Goal: Task Accomplishment & Management: Complete application form

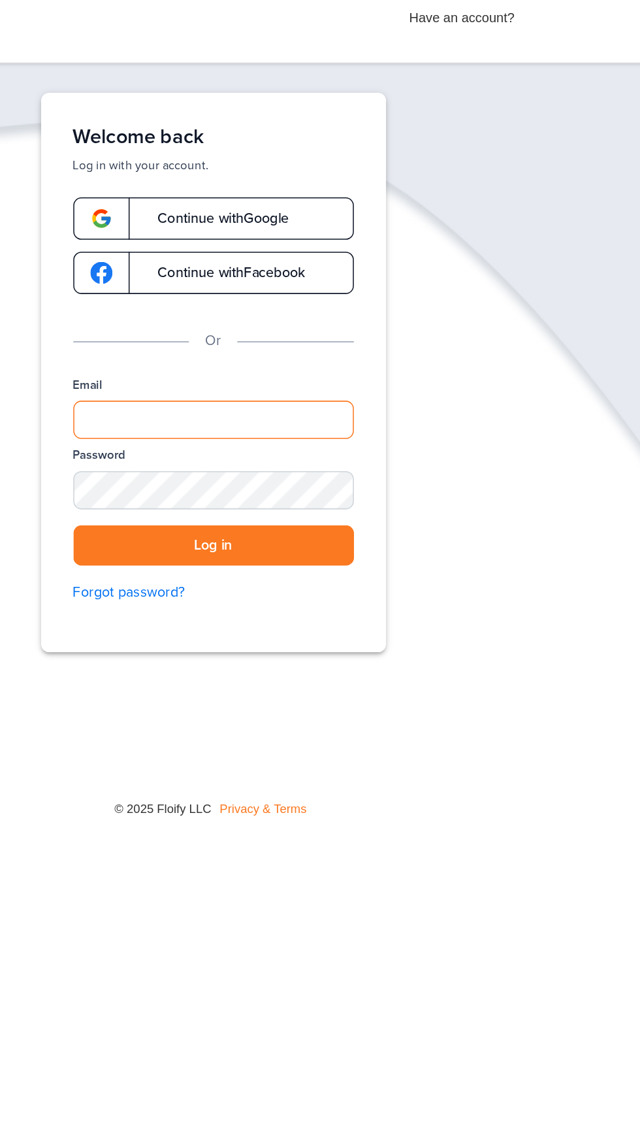
click at [326, 295] on input "Email" at bounding box center [320, 290] width 182 height 25
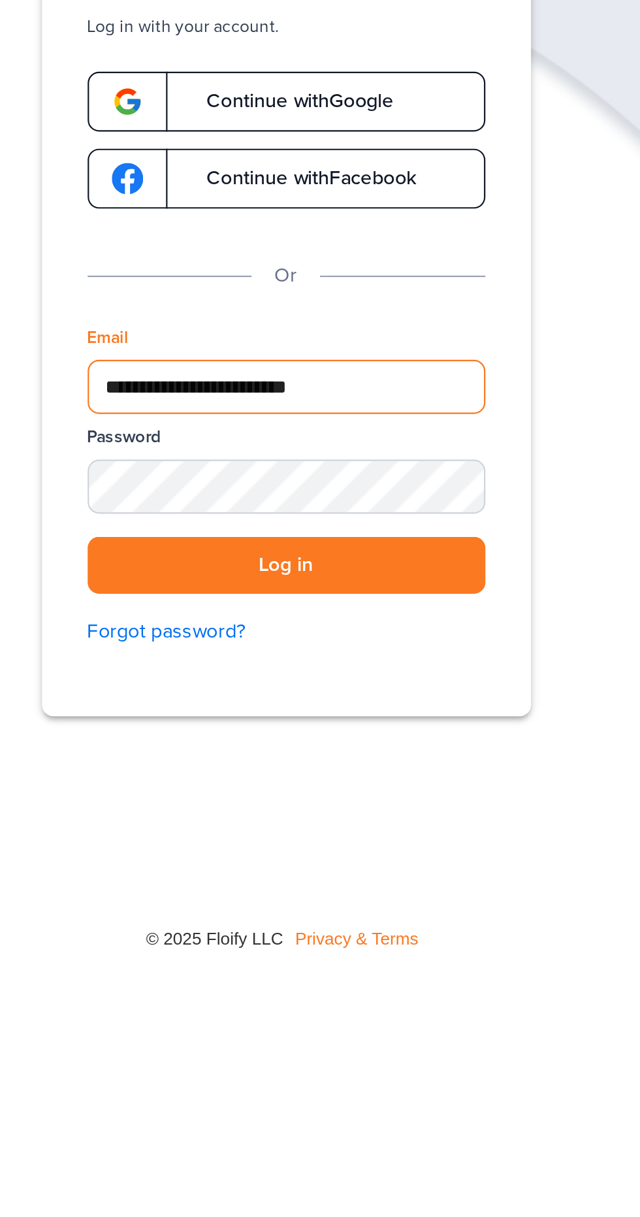
type input "**********"
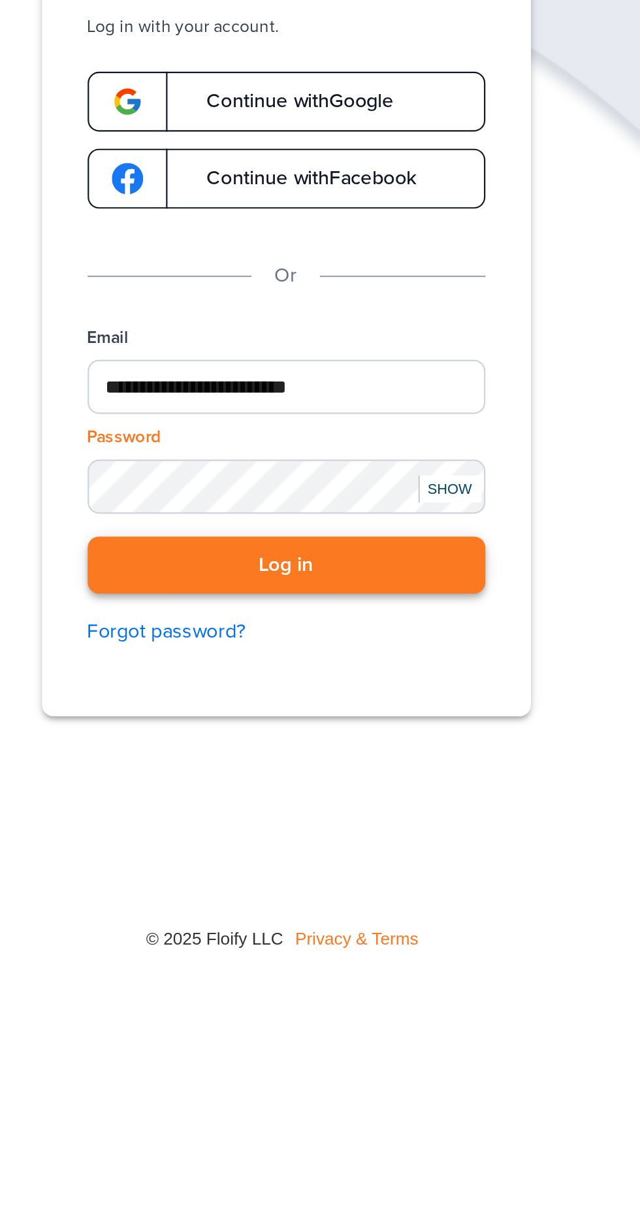
click at [323, 368] on button "Log in" at bounding box center [320, 372] width 182 height 27
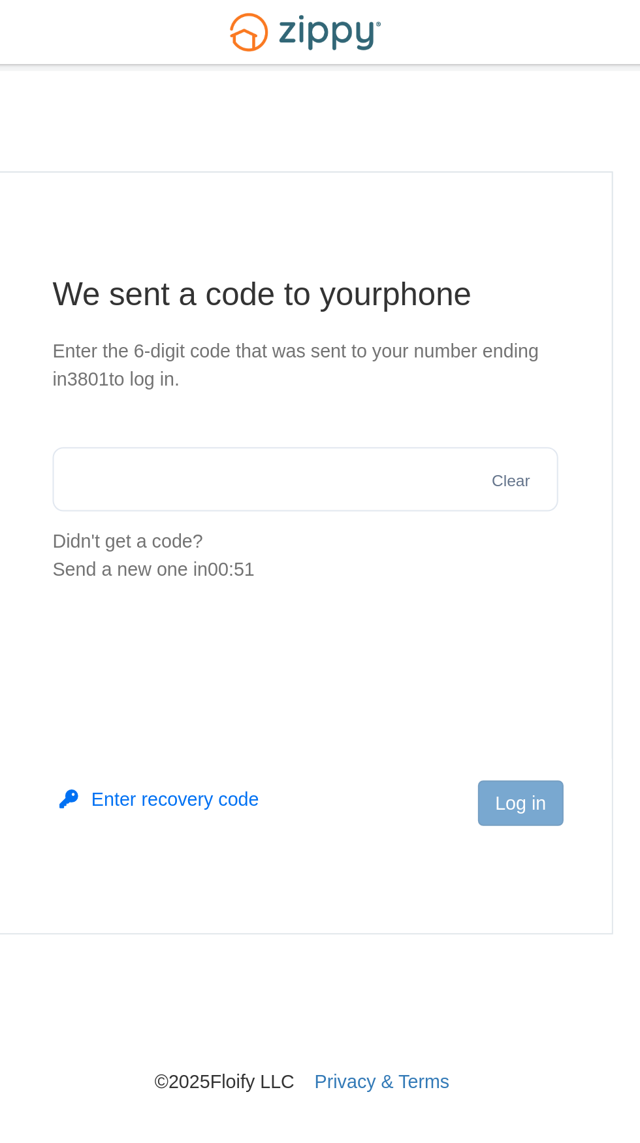
click at [336, 233] on input "text" at bounding box center [320, 233] width 247 height 31
type input "******"
click at [432, 395] on button "Log in" at bounding box center [425, 392] width 42 height 22
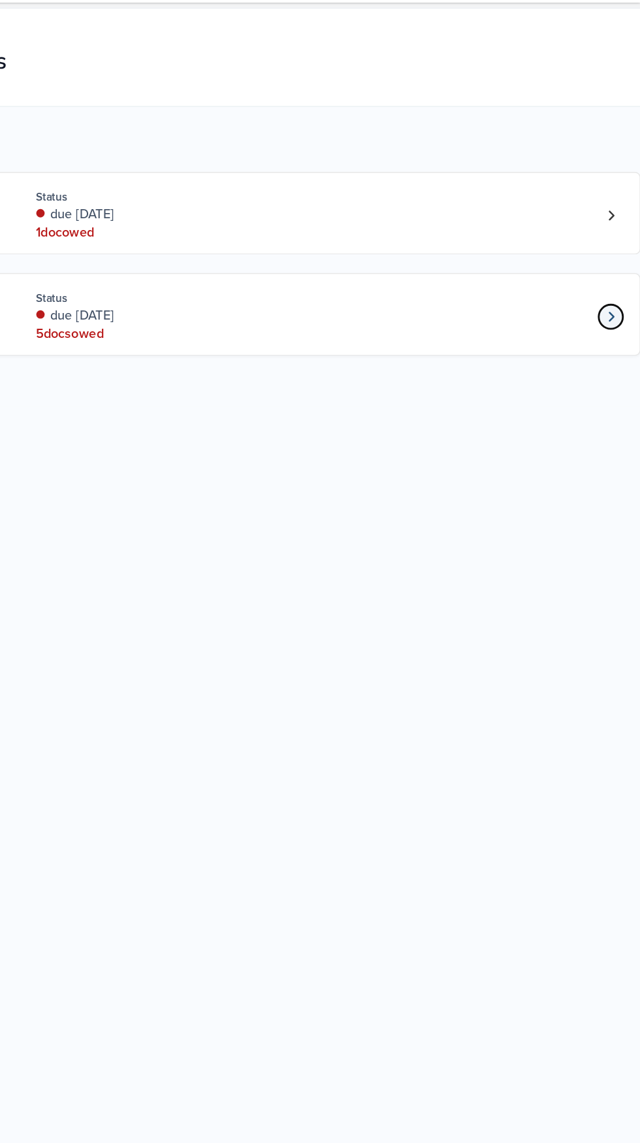
click at [612, 262] on link "Loan number 4259885" at bounding box center [619, 252] width 20 height 20
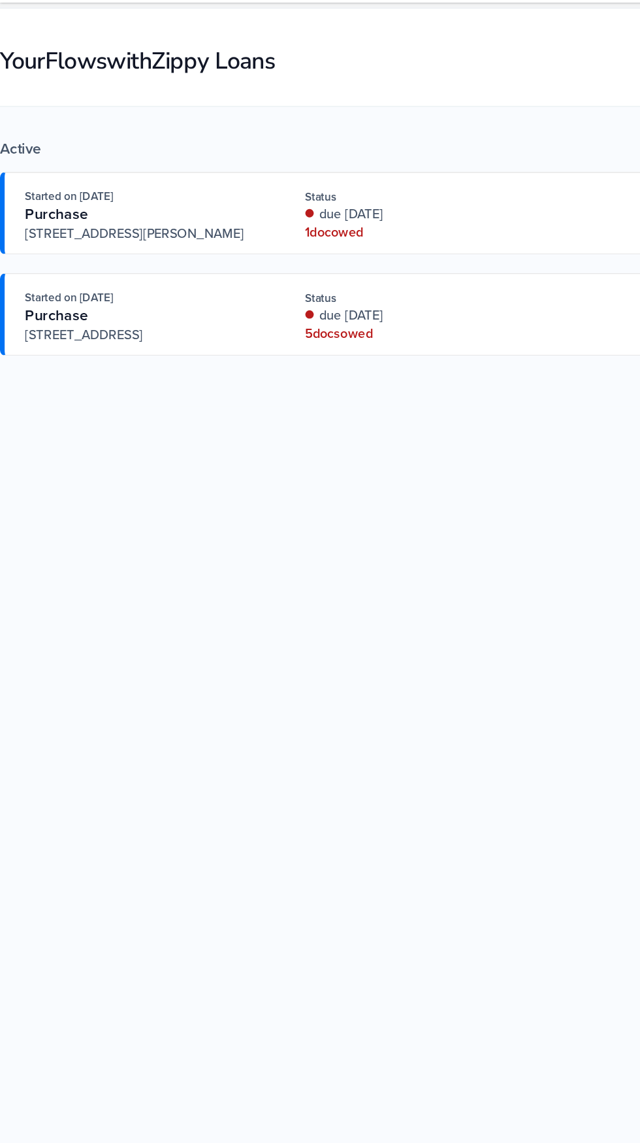
click at [391, 513] on div "× × Your Flows with Zippy Loans Active Started on Sep. 30th, 2025 Purchase 2801…" at bounding box center [320, 537] width 640 height 1005
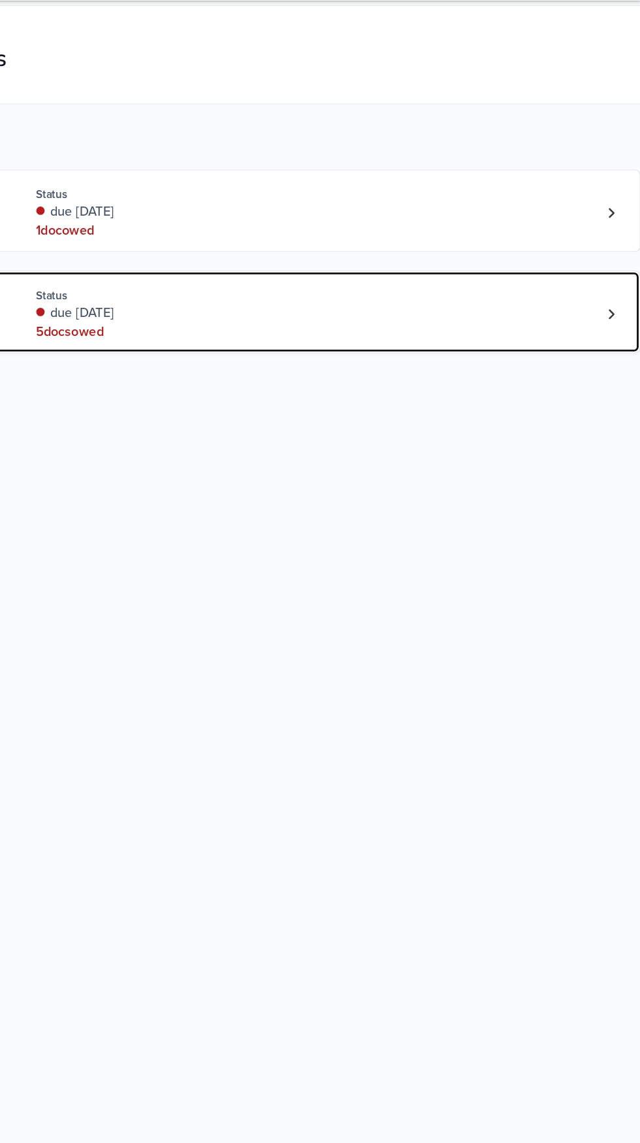
click at [609, 272] on div "Started on Sep. 29th, 2025 Purchase 2801 South Stone Rd, #500, 51, Marion, IN 4…" at bounding box center [314, 252] width 592 height 40
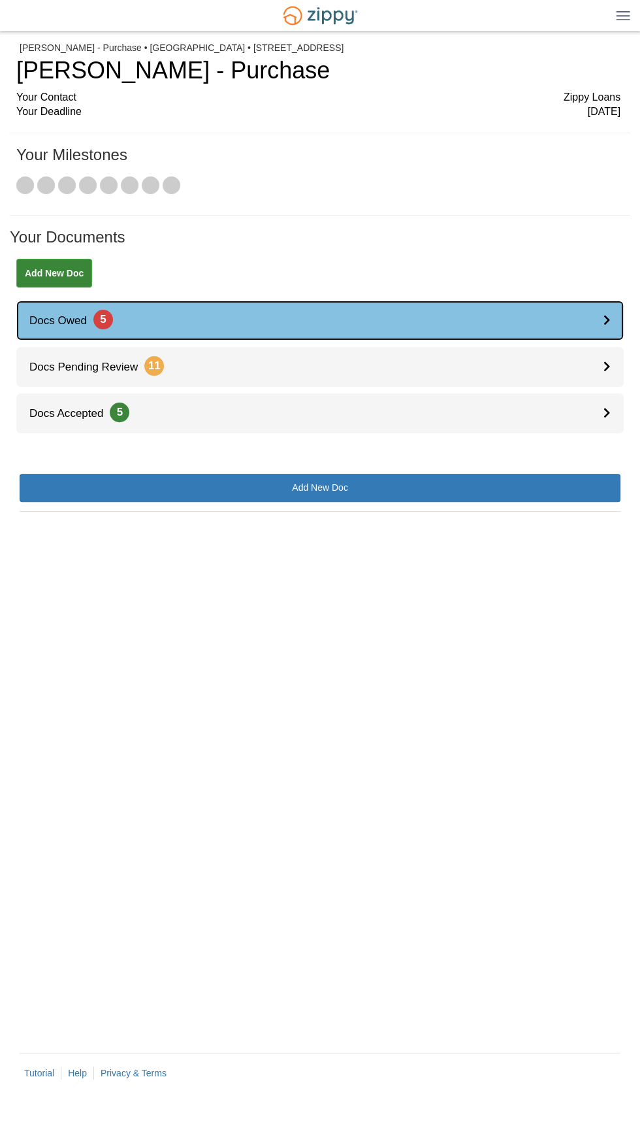
click at [602, 337] on link "Docs Owed 5" at bounding box center [320, 321] width 608 height 40
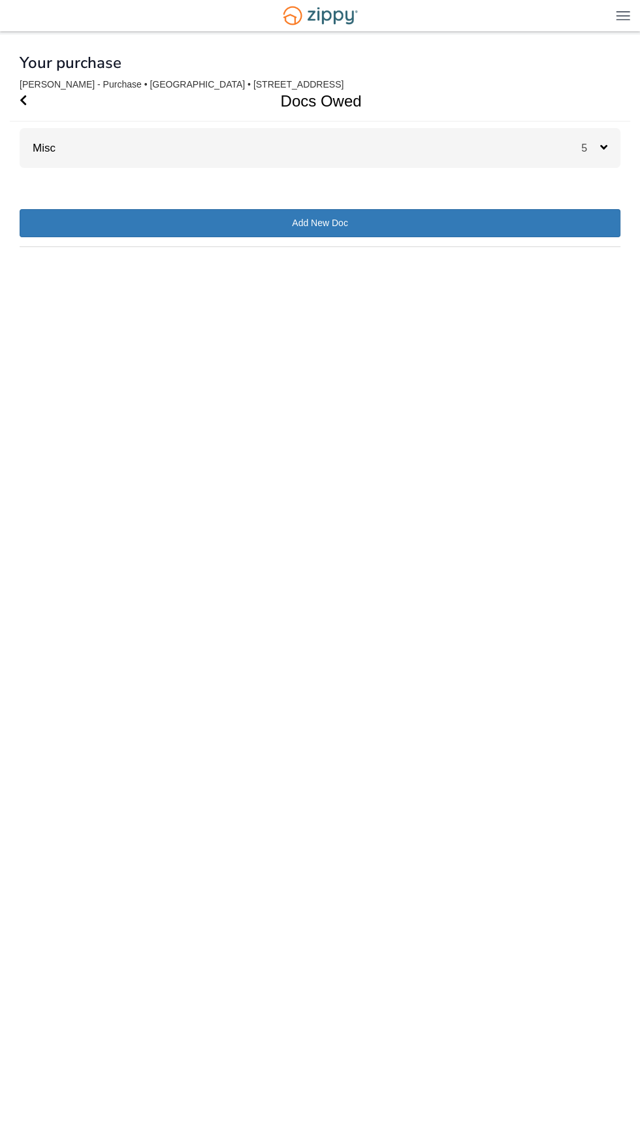
click at [597, 182] on div "× × × Pending Add Document Notice document will be included in the email sent t…" at bounding box center [320, 570] width 601 height 1070
click at [596, 168] on div "5" at bounding box center [600, 148] width 39 height 40
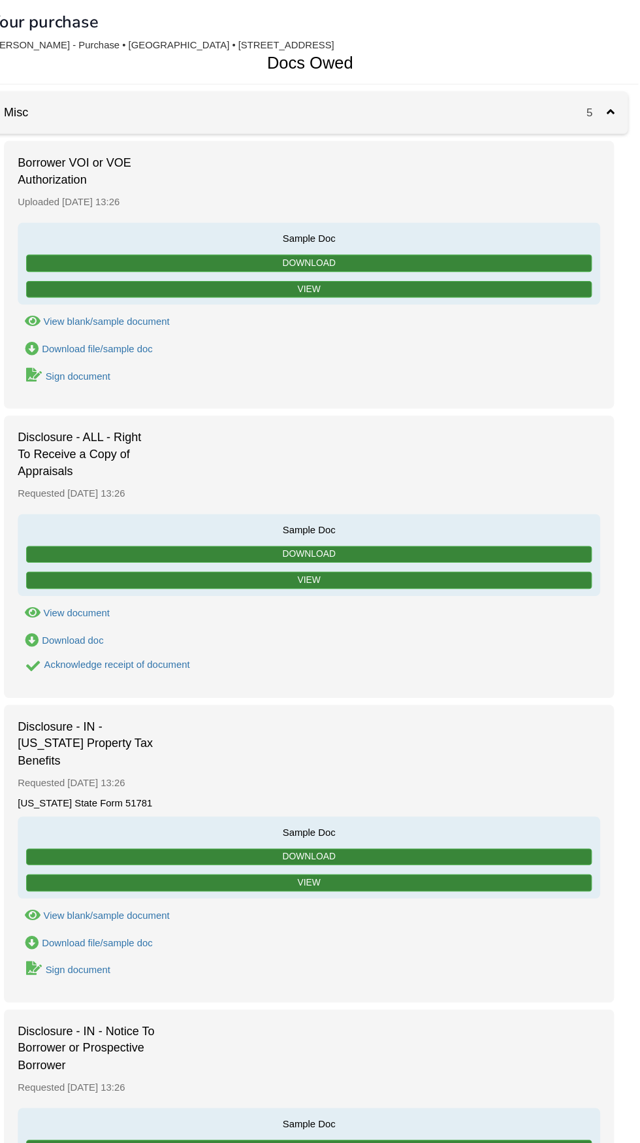
scroll to position [3, 0]
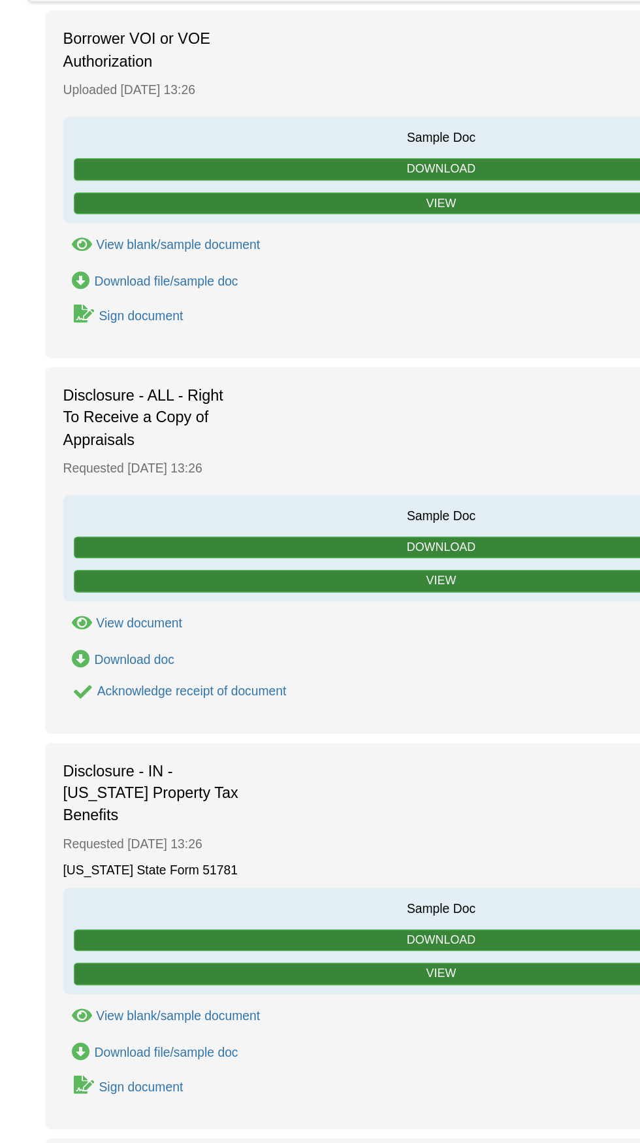
click at [108, 395] on div "Sign document" at bounding box center [102, 393] width 61 height 10
click at [116, 395] on div "Sign document" at bounding box center [102, 393] width 61 height 10
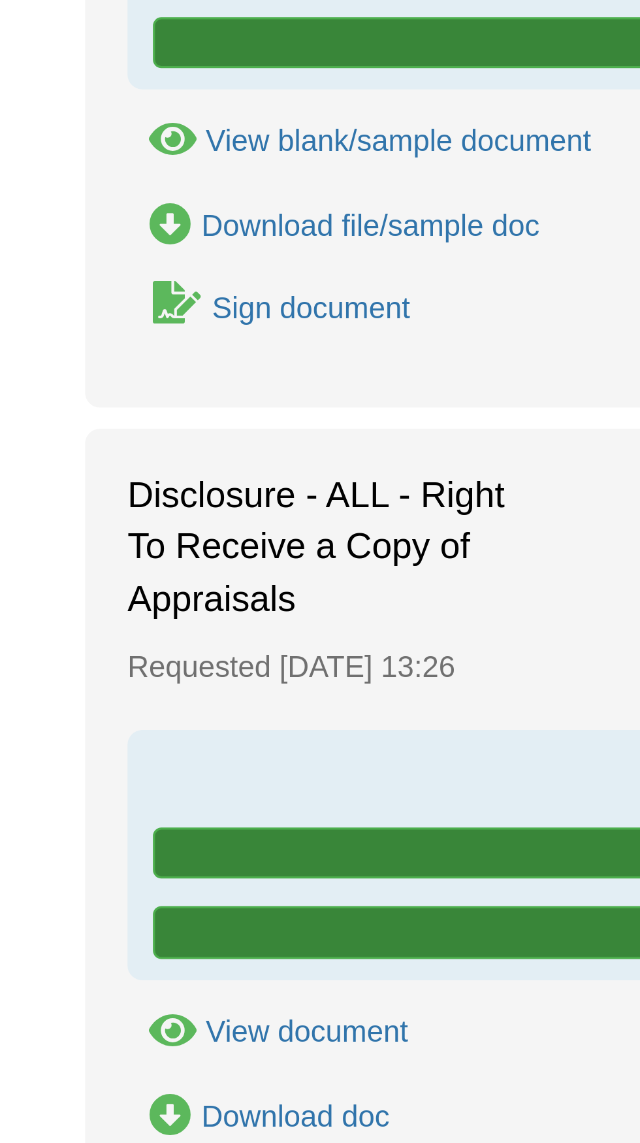
click at [107, 397] on div "Sign document" at bounding box center [102, 393] width 61 height 10
click at [89, 397] on div "Sign document" at bounding box center [102, 393] width 61 height 10
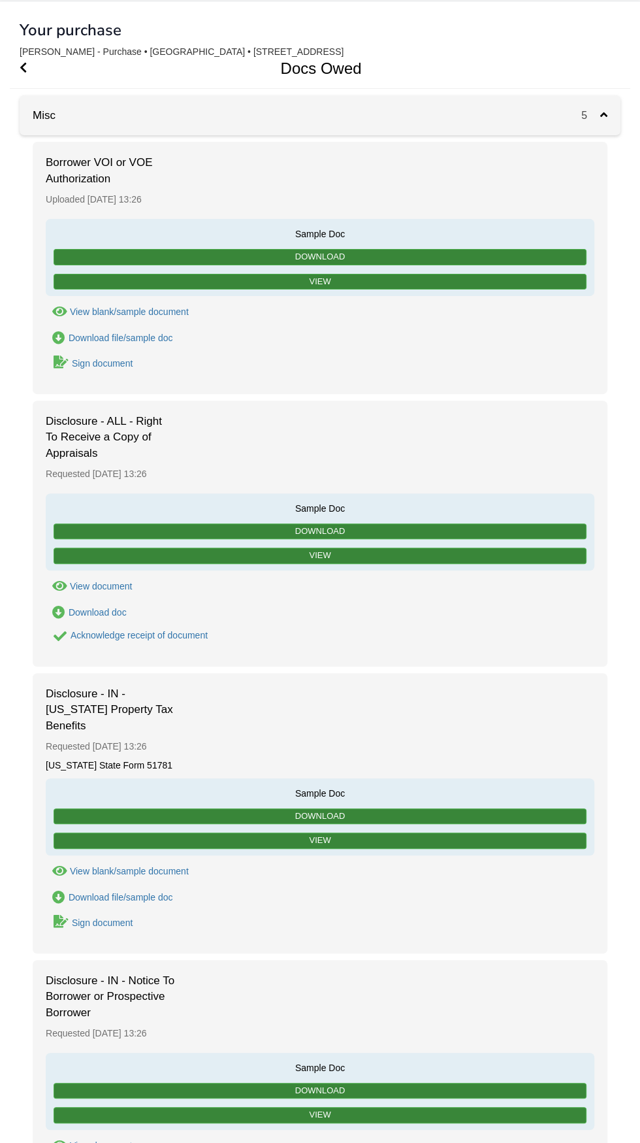
scroll to position [30, 0]
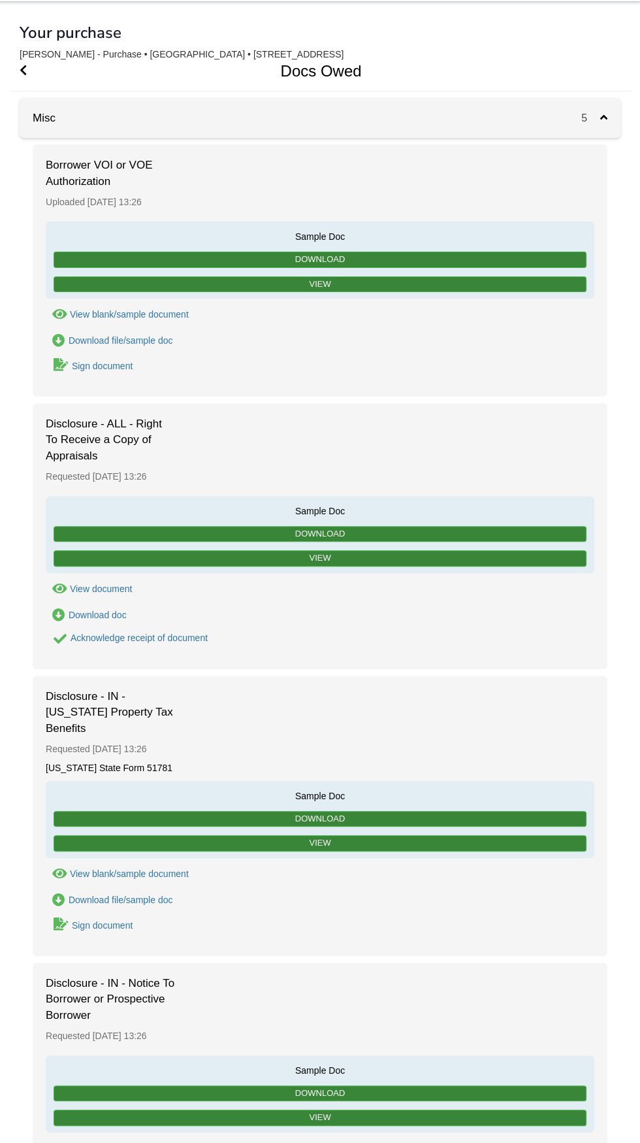
click at [107, 365] on div "Sign document" at bounding box center [102, 366] width 61 height 10
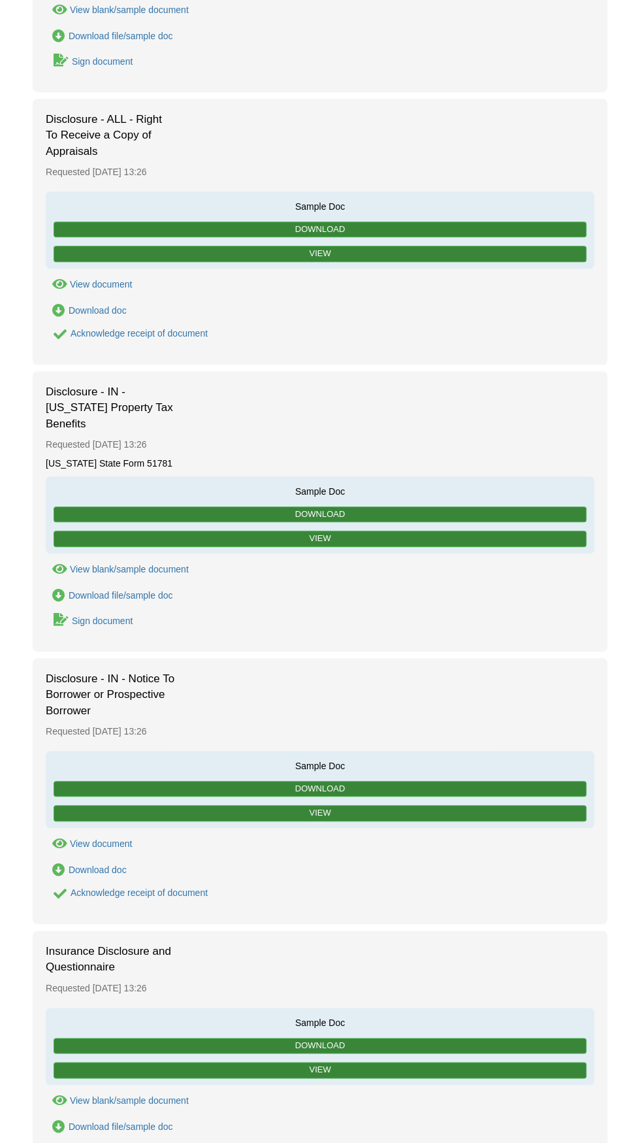
click at [91, 1142] on div "Sign document" at bounding box center [102, 1151] width 61 height 10
click at [104, 1142] on div "Sign document" at bounding box center [102, 1151] width 61 height 10
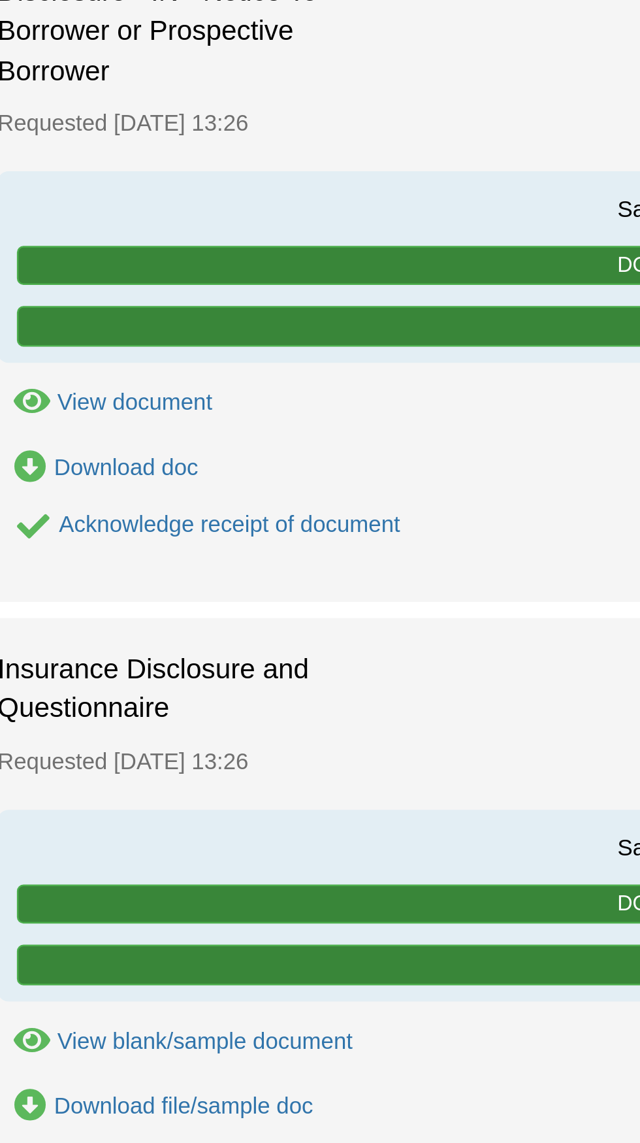
click at [92, 1142] on link "Sign document" at bounding box center [90, 1152] width 88 height 18
click at [113, 1142] on div "Sign document" at bounding box center [102, 1151] width 61 height 10
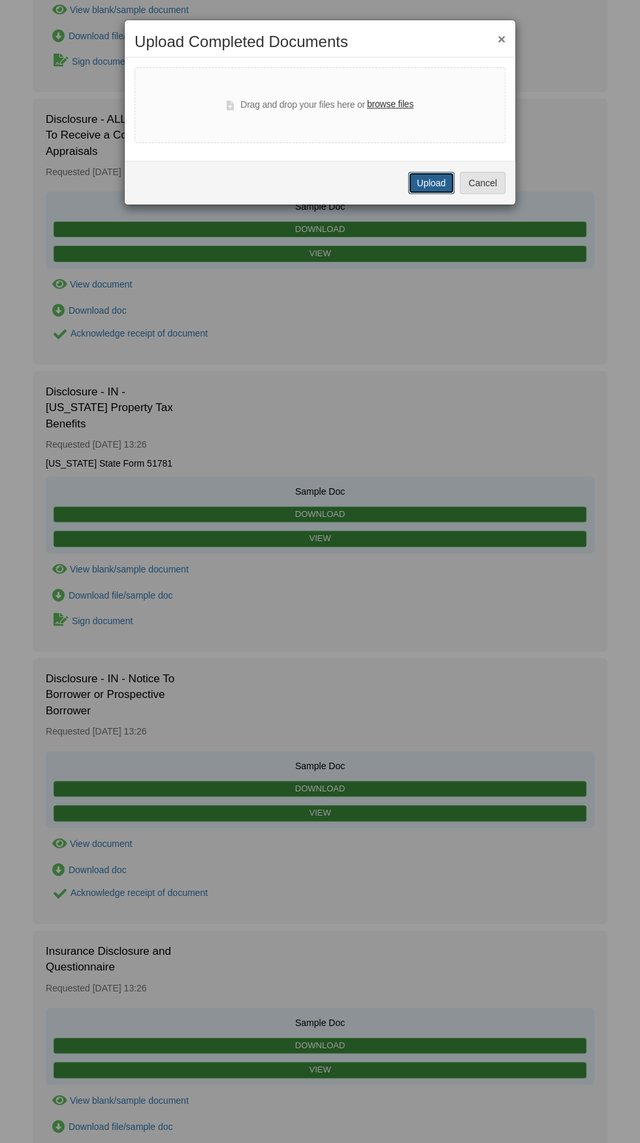
click at [432, 182] on button "Upload" at bounding box center [431, 183] width 46 height 22
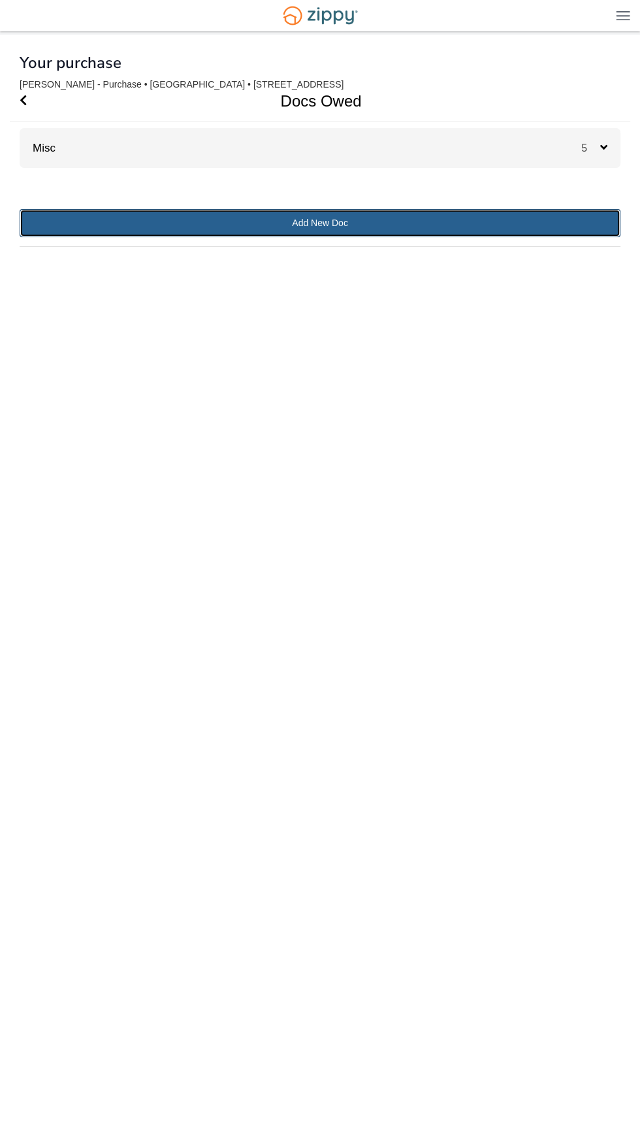
click at [406, 233] on link "Add New Doc" at bounding box center [320, 223] width 601 height 28
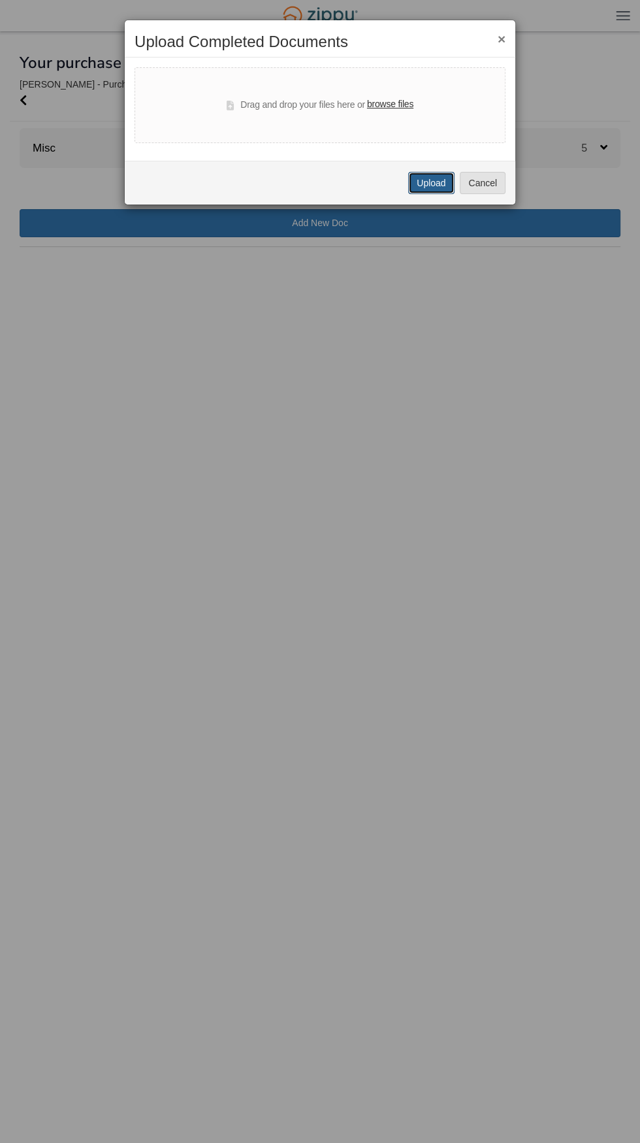
click at [434, 182] on button "Upload" at bounding box center [431, 183] width 46 height 22
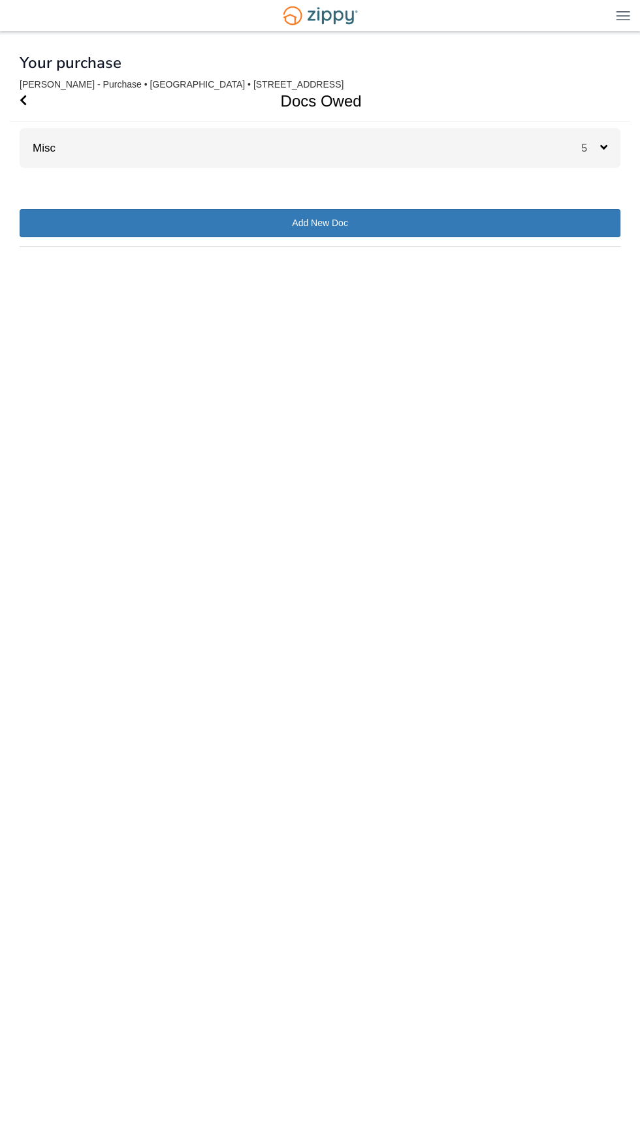
click at [604, 180] on div "× × × Pending Add Document Notice document will be included in the email sent t…" at bounding box center [320, 570] width 601 height 1070
click at [598, 154] on span "5" at bounding box center [590, 147] width 19 height 11
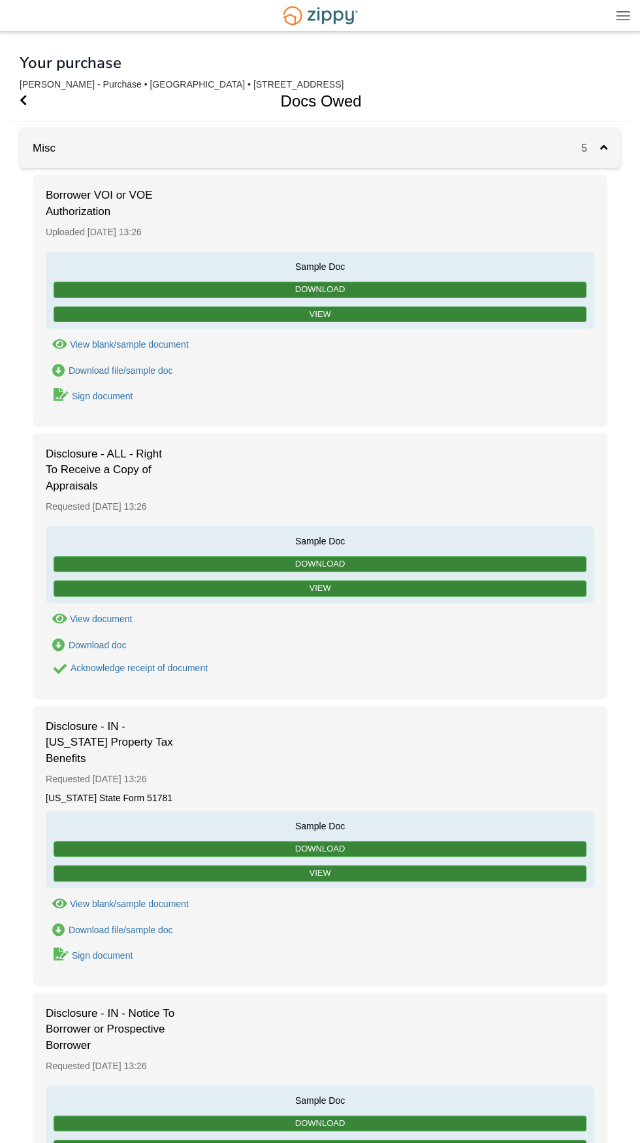
click at [117, 395] on div "Sign document" at bounding box center [102, 396] width 61 height 10
click at [118, 400] on link "Sign document" at bounding box center [90, 396] width 88 height 18
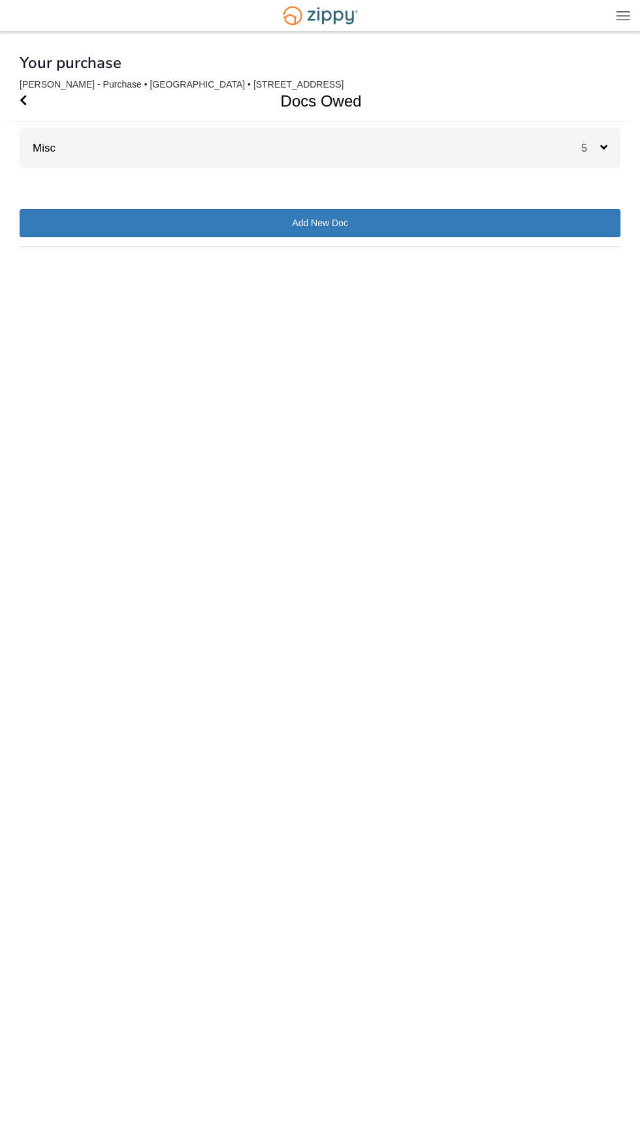
click at [602, 171] on div "× × × Pending Add Document Notice document will be included in the email sent t…" at bounding box center [320, 570] width 601 height 1070
click at [586, 161] on div "5" at bounding box center [600, 148] width 39 height 40
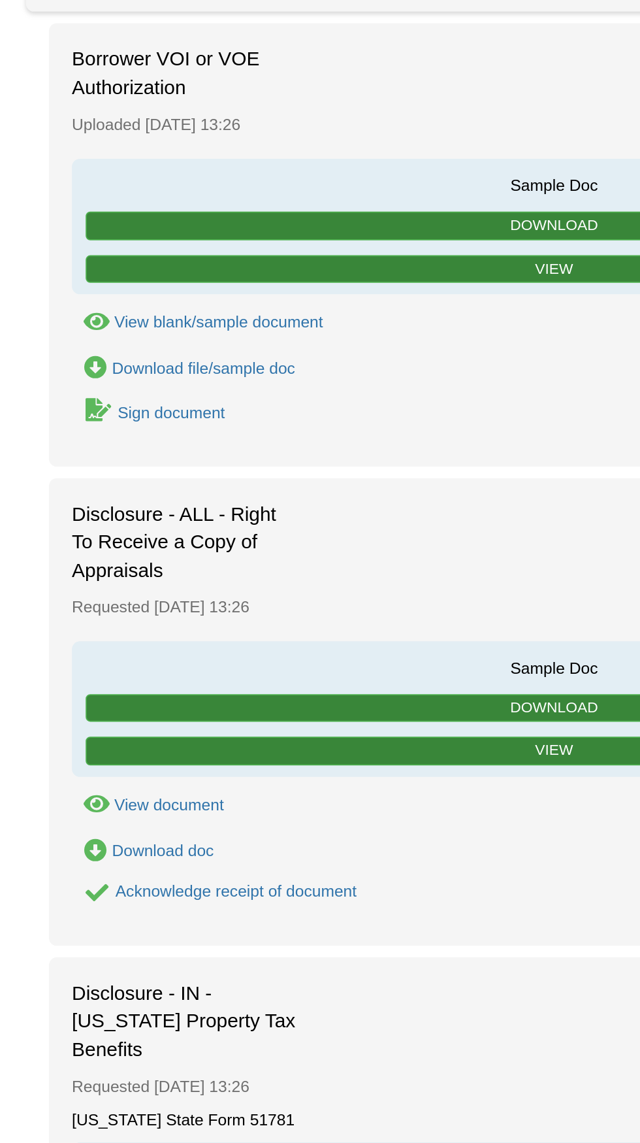
click at [118, 396] on div "Sign document" at bounding box center [102, 396] width 61 height 10
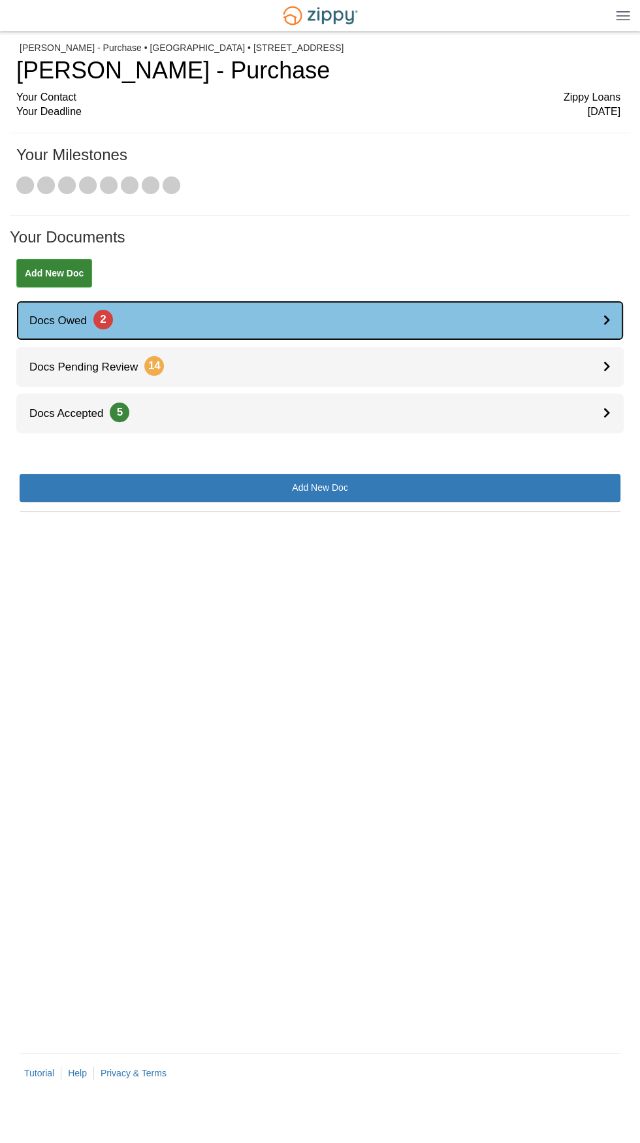
click at [606, 320] on icon at bounding box center [607, 319] width 7 height 11
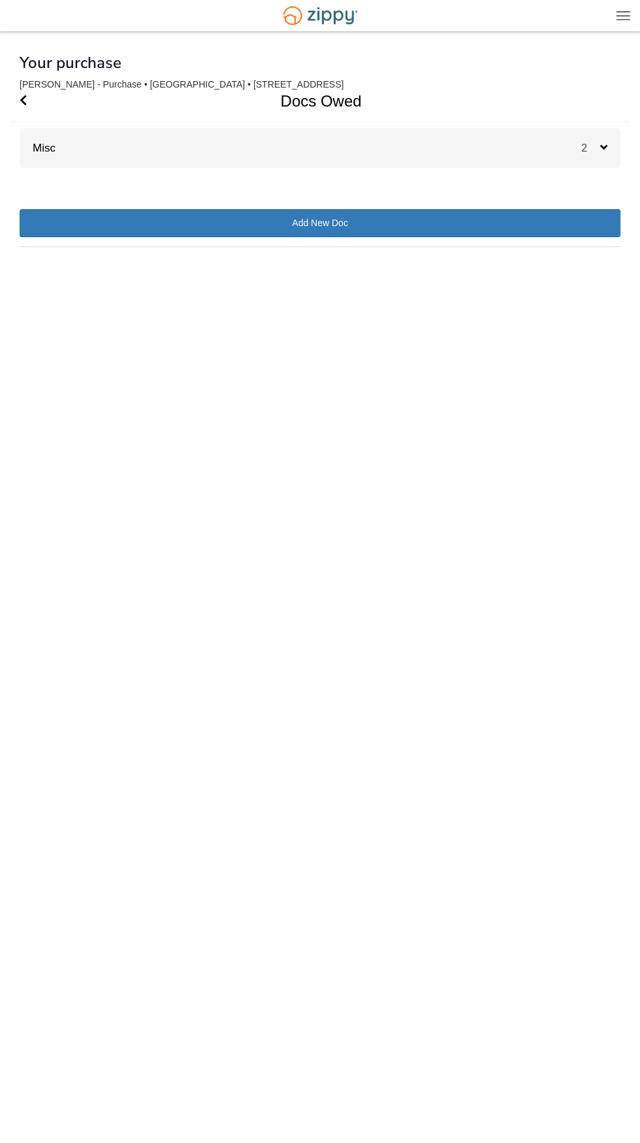
click at [606, 159] on div "2" at bounding box center [600, 148] width 39 height 40
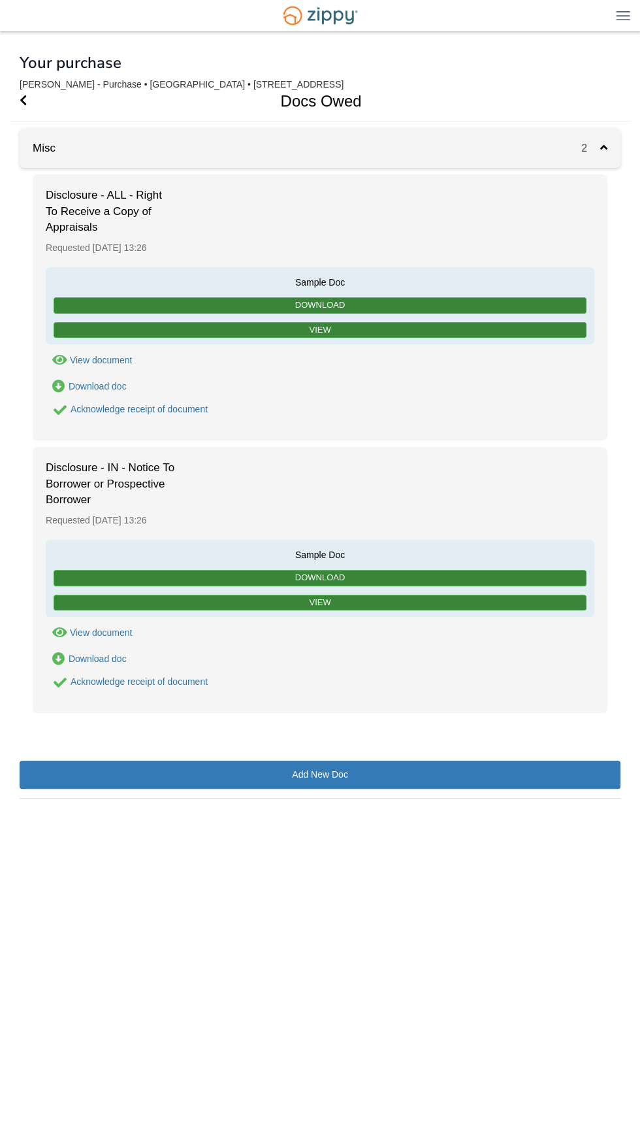
click at [157, 411] on div "Acknowledge receipt of document" at bounding box center [139, 409] width 137 height 10
